Goal: Information Seeking & Learning: Find specific fact

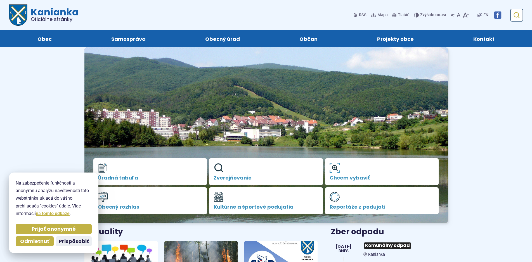
click at [520, 17] on icon "submit" at bounding box center [516, 15] width 7 height 7
type input "********"
click at [519, 14] on icon "submit" at bounding box center [516, 15] width 7 height 7
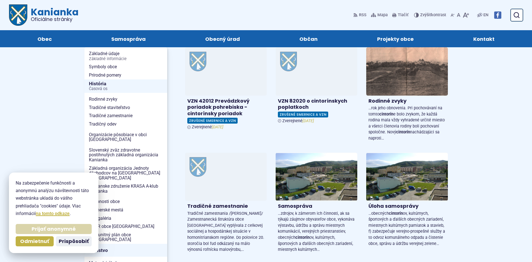
click at [50, 230] on span "Prijať anonymné" at bounding box center [54, 229] width 44 height 6
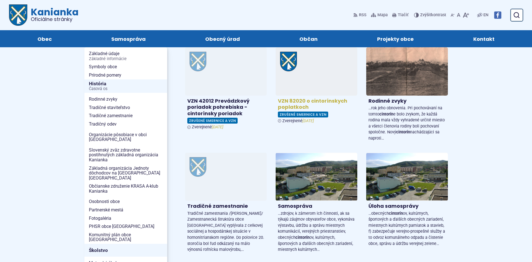
click at [299, 103] on h4 "VZN 82020 o cintorínskych poplatkoch" at bounding box center [316, 104] width 77 height 13
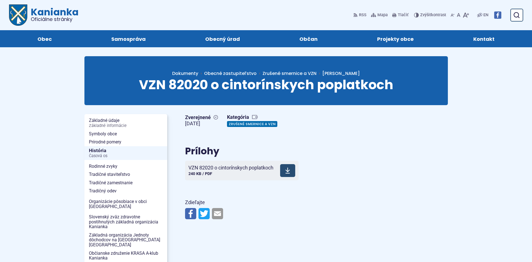
click at [287, 168] on icon at bounding box center [287, 170] width 5 height 7
